Goal: Transaction & Acquisition: Purchase product/service

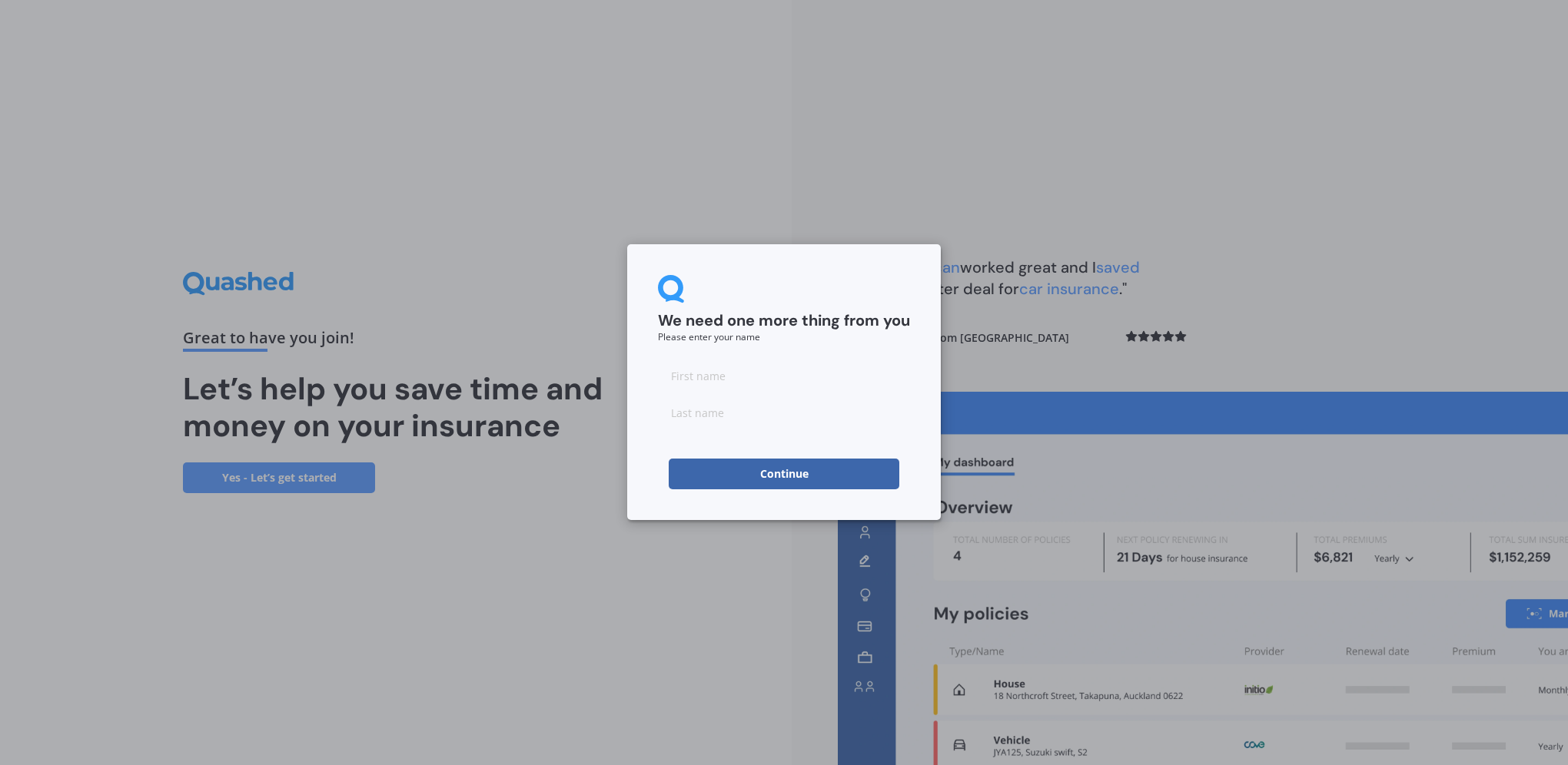
click at [725, 378] on input at bounding box center [784, 375] width 252 height 31
type input "[PERSON_NAME]"
type input "van den Berg"
click at [776, 480] on button "Continue" at bounding box center [784, 474] width 231 height 31
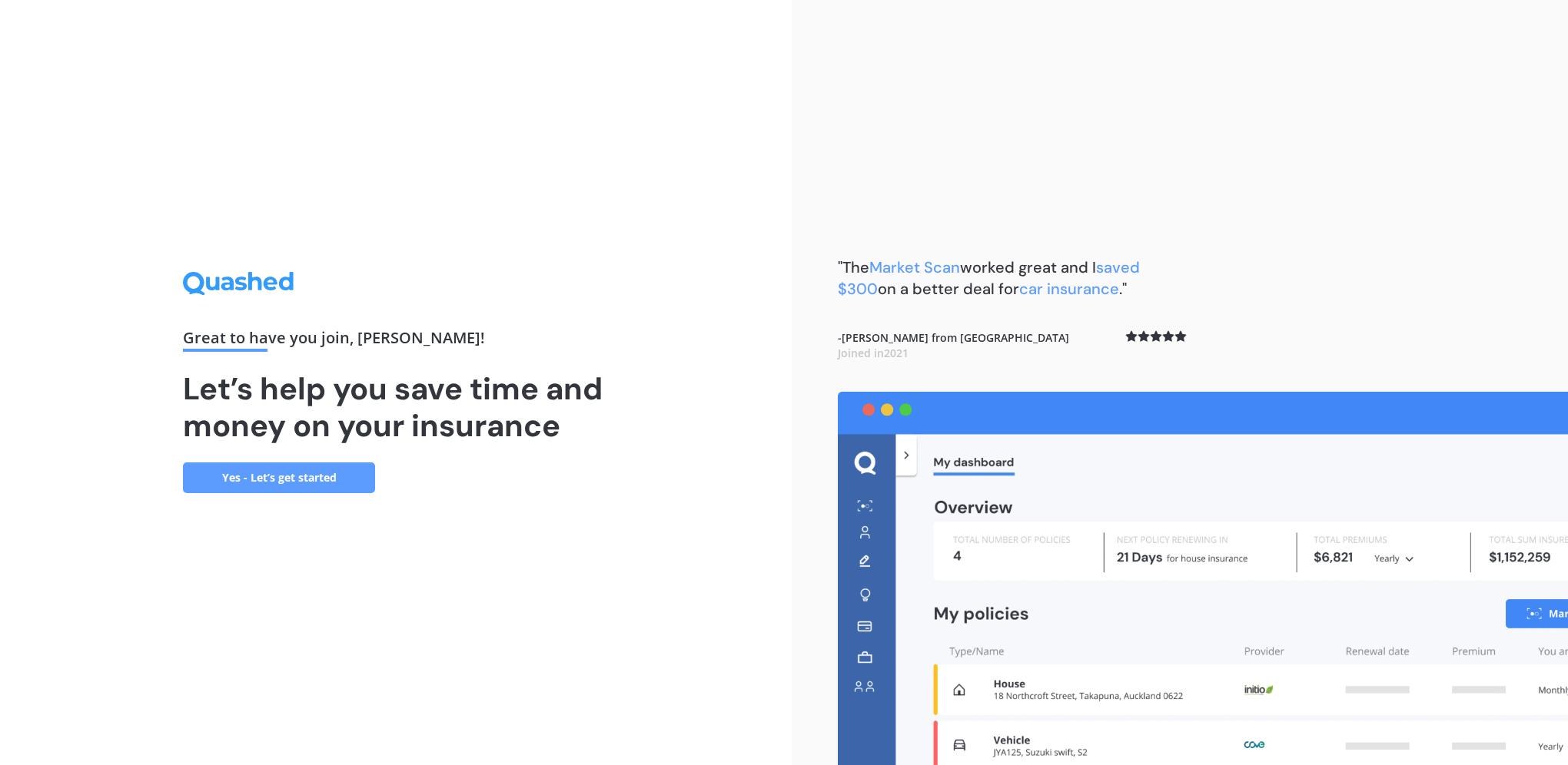
click at [291, 474] on link "Yes - Let’s get started" at bounding box center [279, 478] width 193 height 31
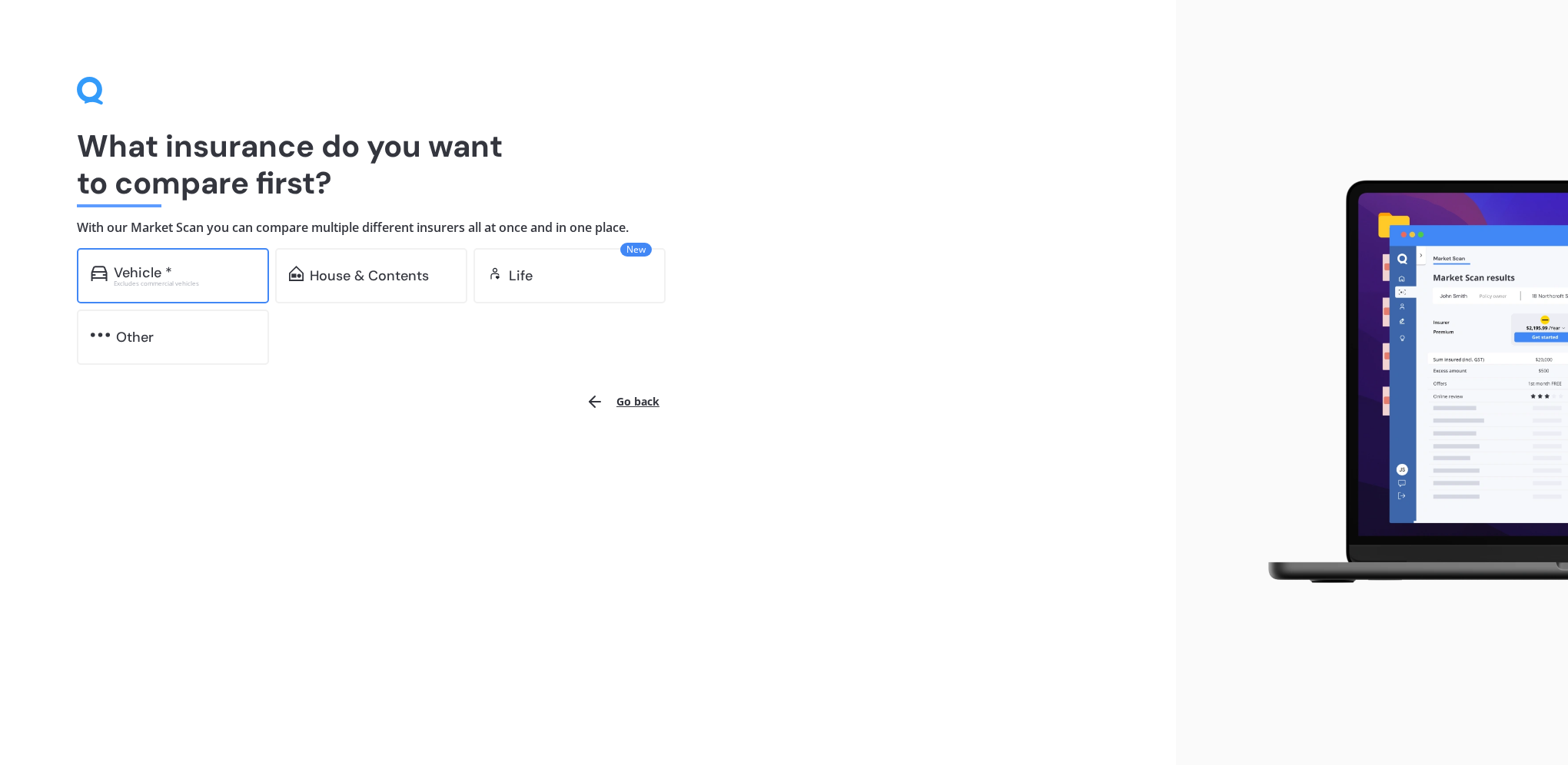
click at [151, 270] on div "Vehicle *" at bounding box center [143, 273] width 58 height 16
